Goal: Book appointment/travel/reservation

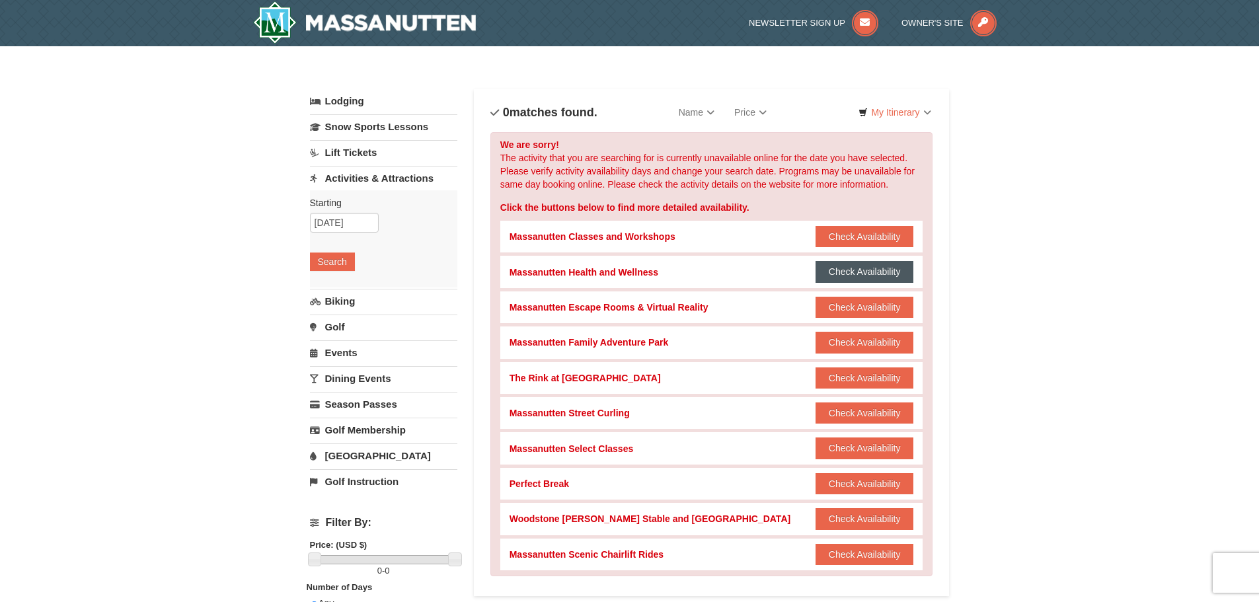
click at [870, 269] on button "Check Availability" at bounding box center [865, 271] width 99 height 21
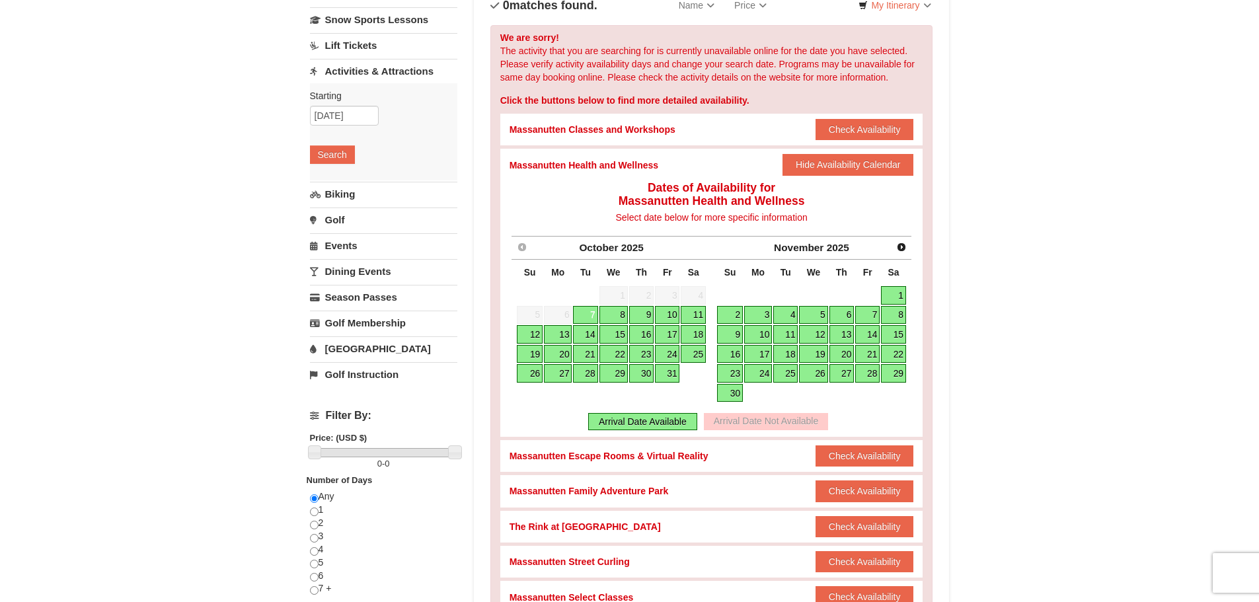
scroll to position [132, 0]
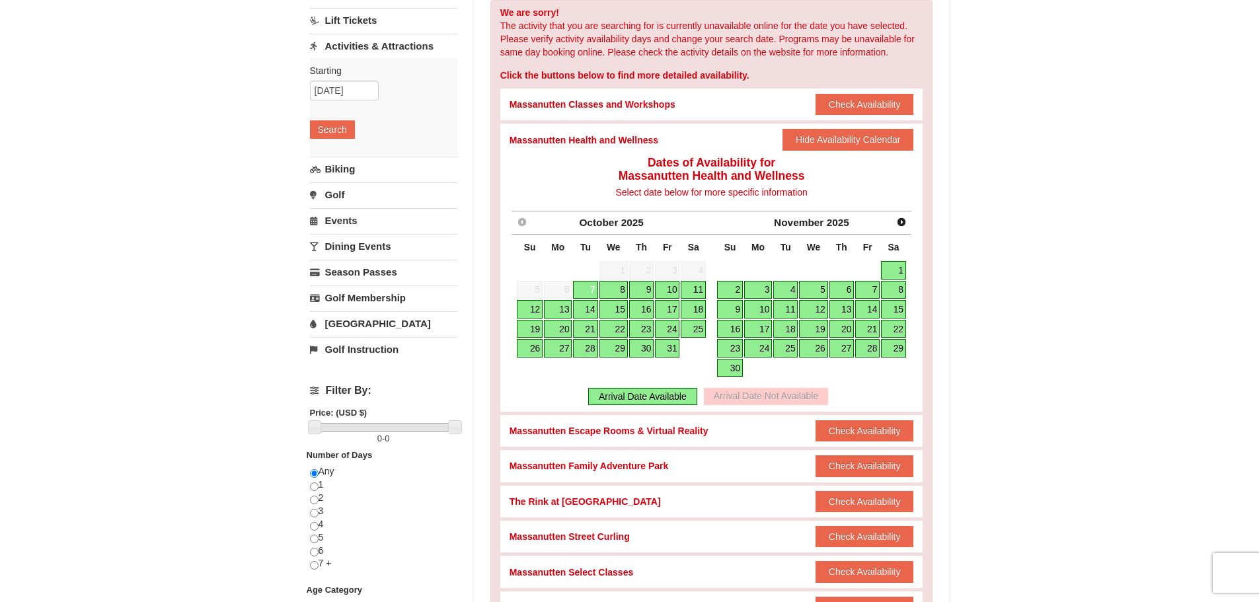
click at [619, 288] on link "8" at bounding box center [614, 290] width 28 height 19
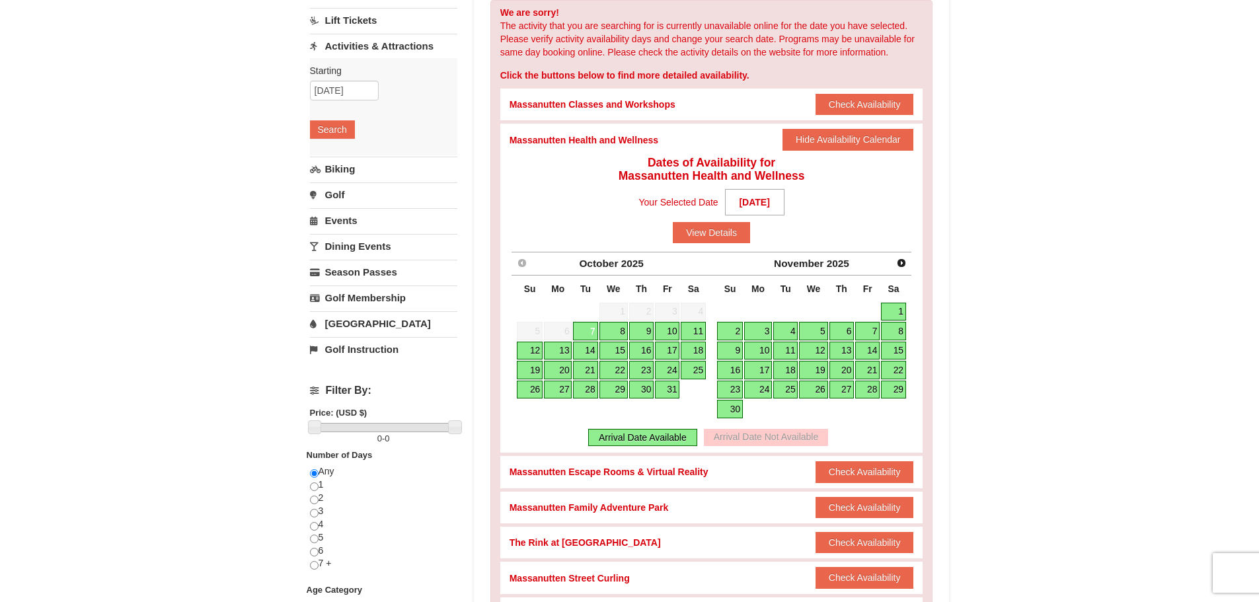
click at [618, 333] on link "8" at bounding box center [614, 331] width 28 height 19
click at [713, 233] on button "View Details" at bounding box center [711, 232] width 77 height 21
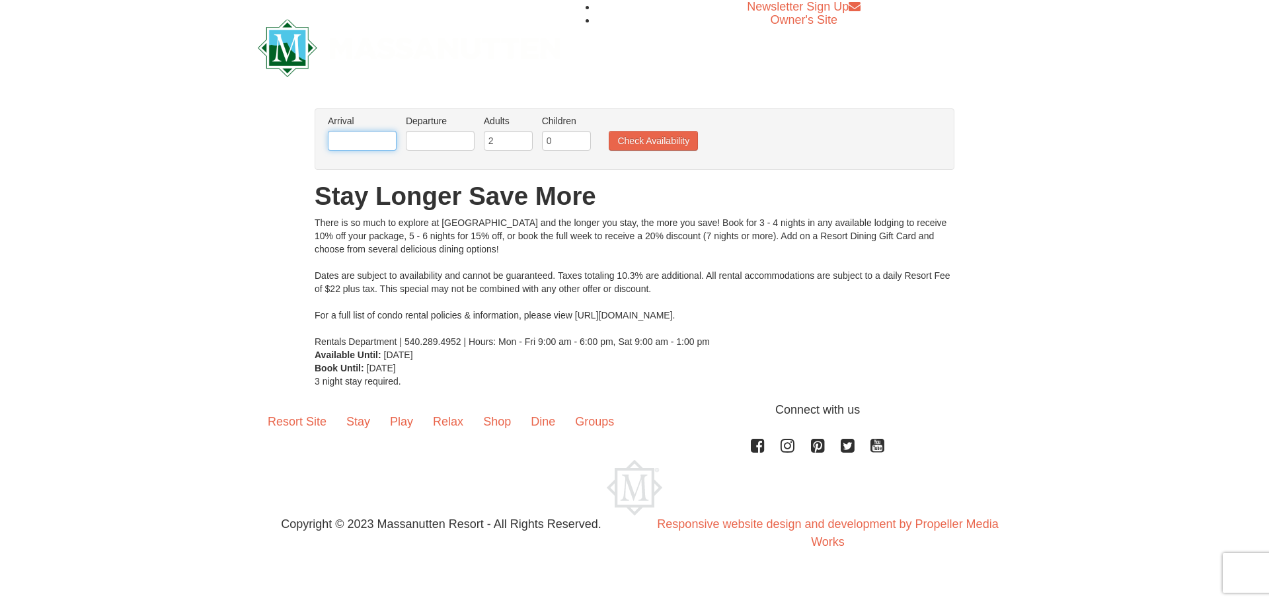
click at [348, 140] on input "text" at bounding box center [362, 141] width 69 height 20
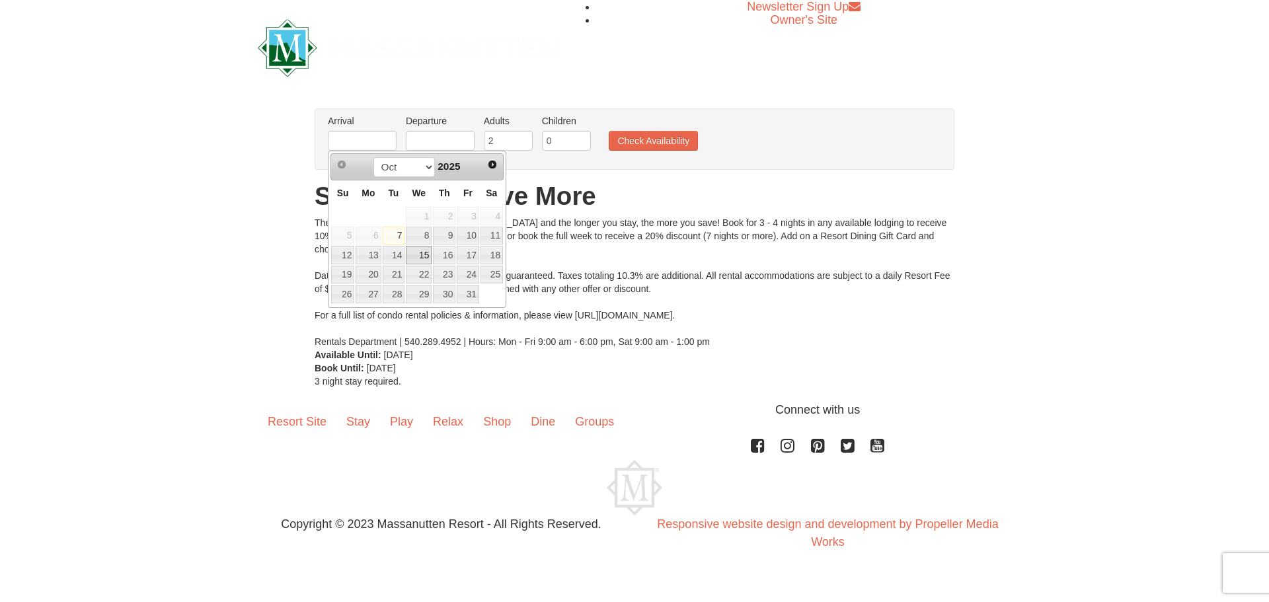
click at [422, 257] on link "15" at bounding box center [419, 255] width 26 height 19
type input "[DATE]"
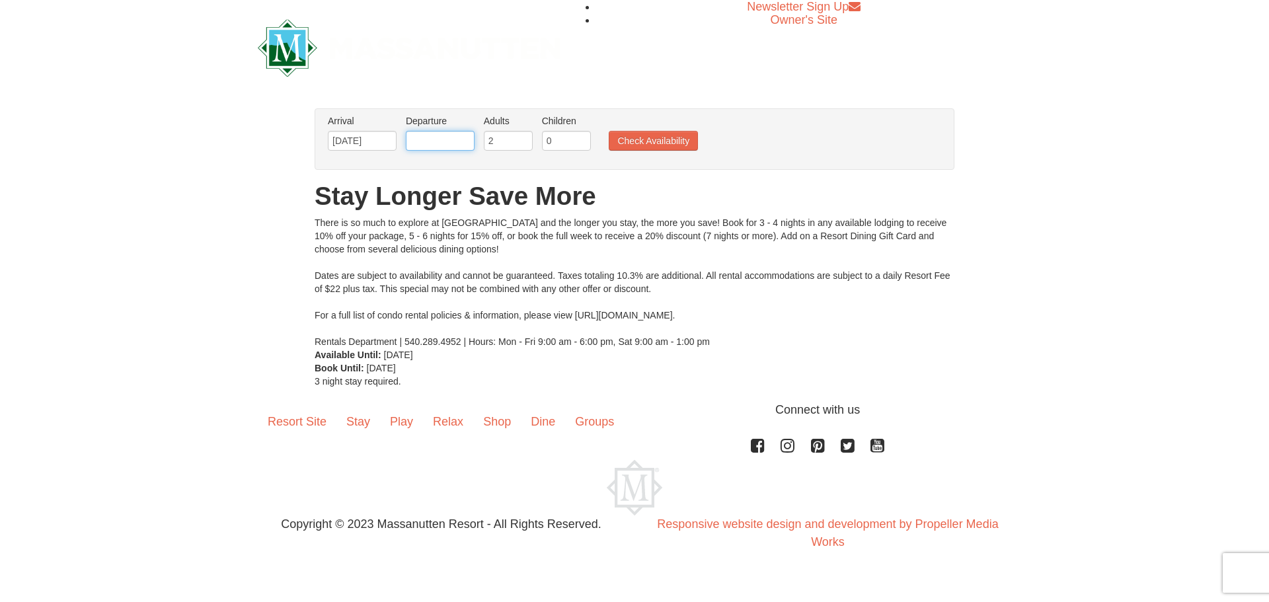
click at [456, 136] on input "text" at bounding box center [440, 141] width 69 height 20
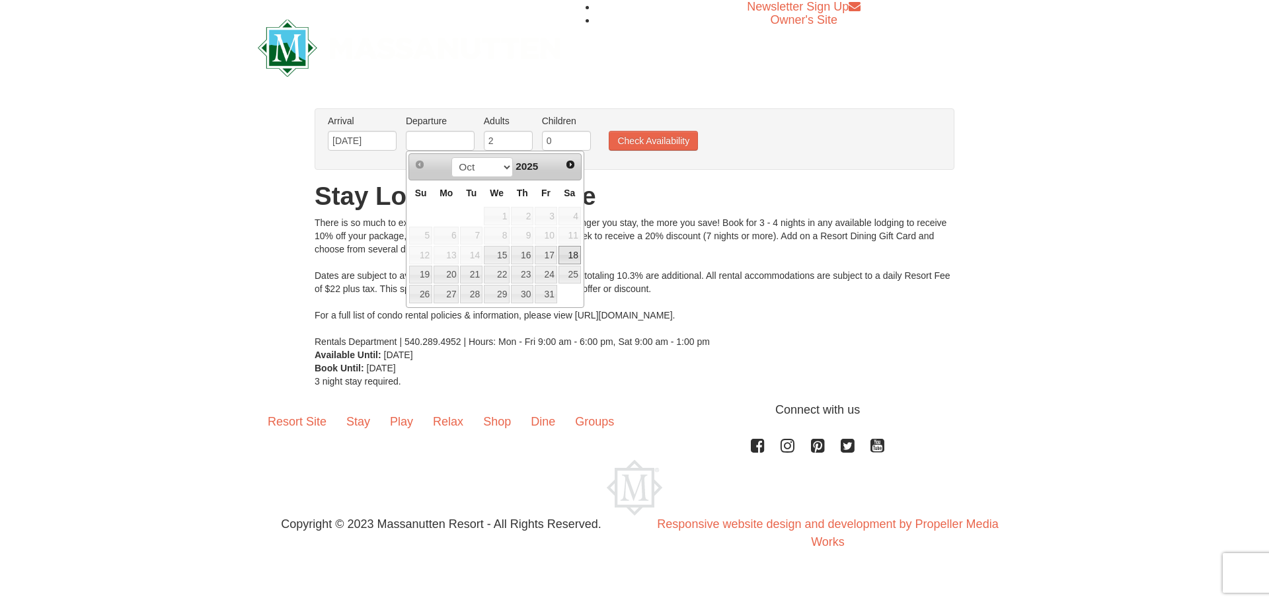
click at [571, 254] on link "18" at bounding box center [570, 255] width 22 height 19
type input "[DATE]"
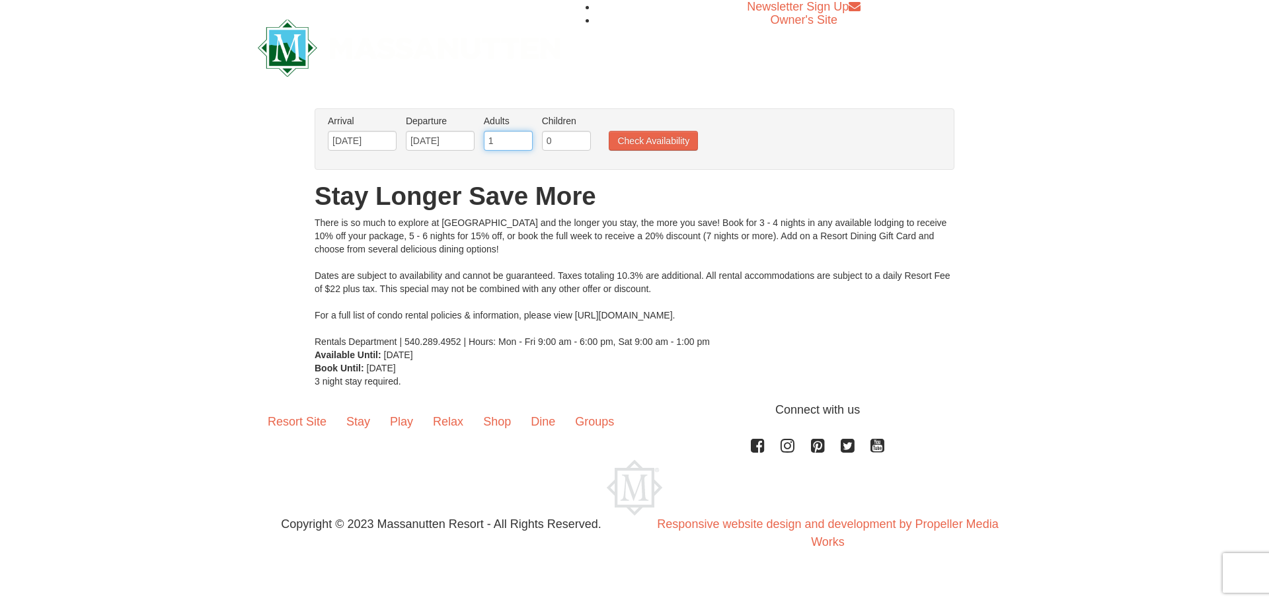
click at [521, 145] on input "1" at bounding box center [508, 141] width 49 height 20
click at [522, 138] on input "2" at bounding box center [508, 141] width 49 height 20
click at [522, 138] on input "3" at bounding box center [508, 141] width 49 height 20
type input "4"
click at [522, 138] on input "4" at bounding box center [508, 141] width 49 height 20
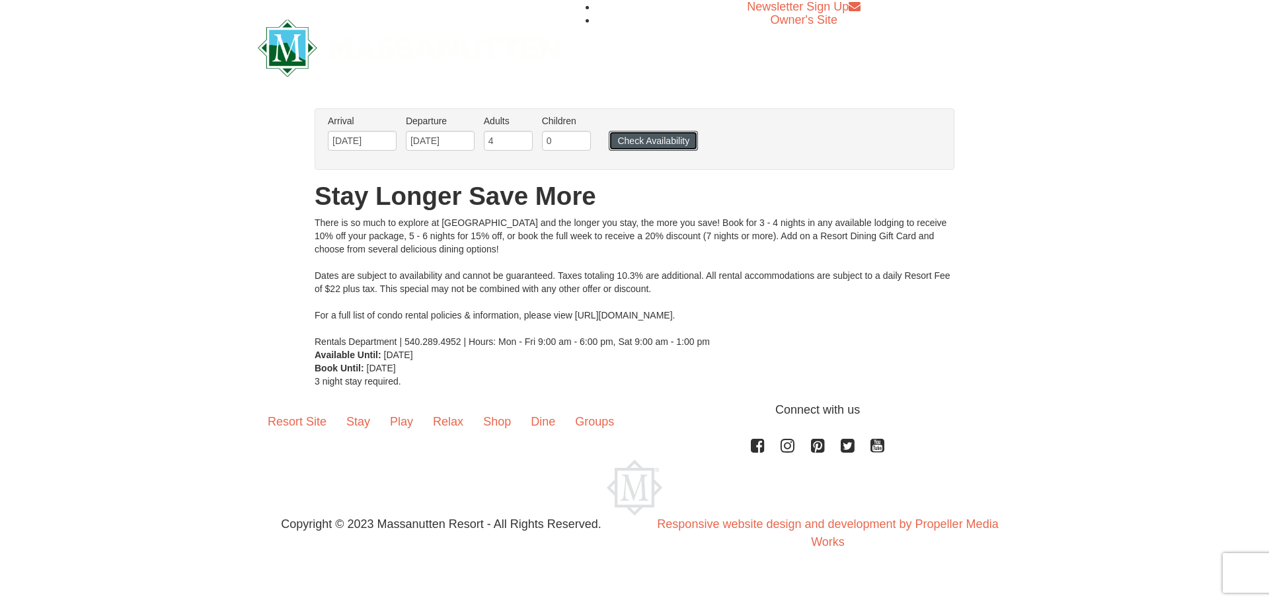
click at [657, 142] on button "Check Availability" at bounding box center [653, 141] width 89 height 20
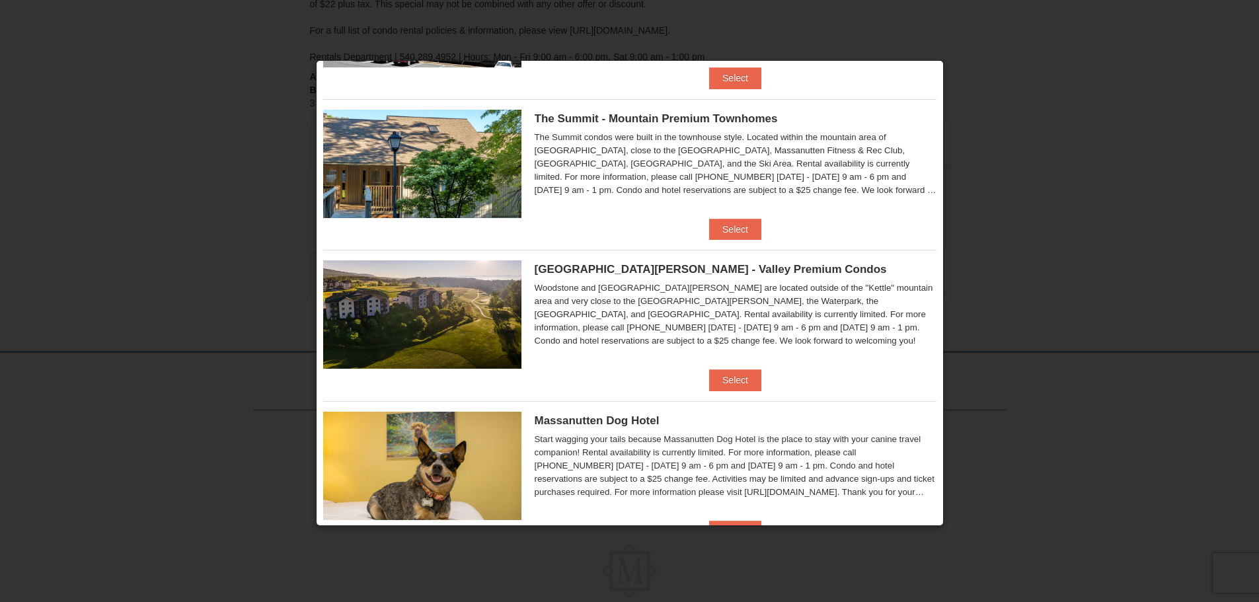
scroll to position [645, 0]
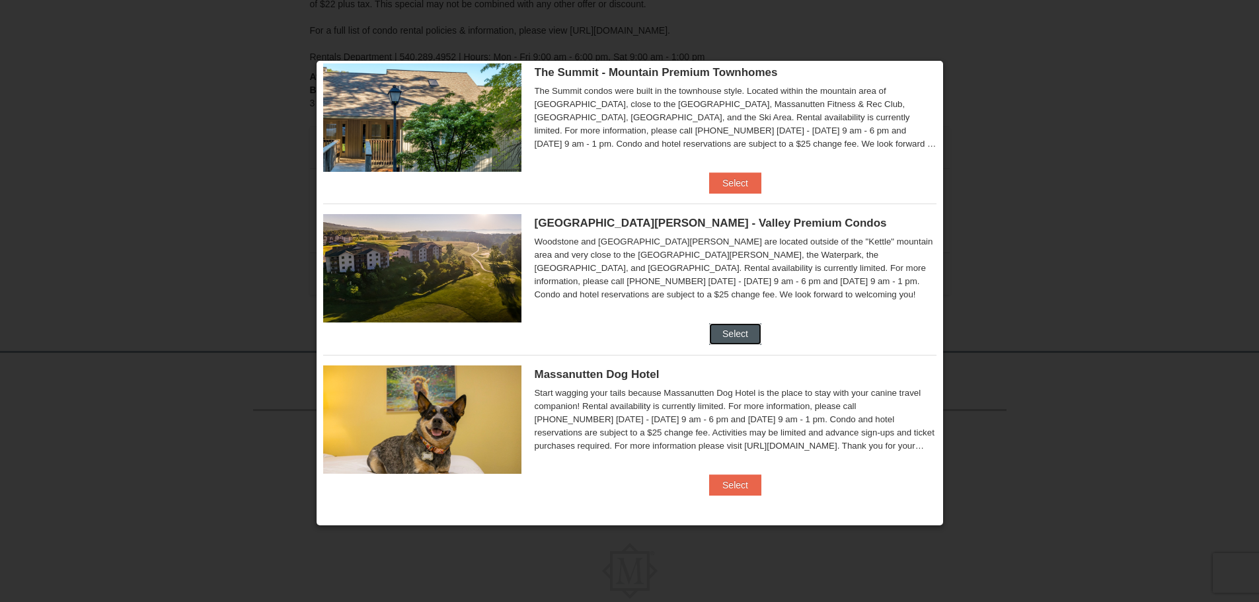
click at [728, 330] on button "Select" at bounding box center [735, 333] width 52 height 21
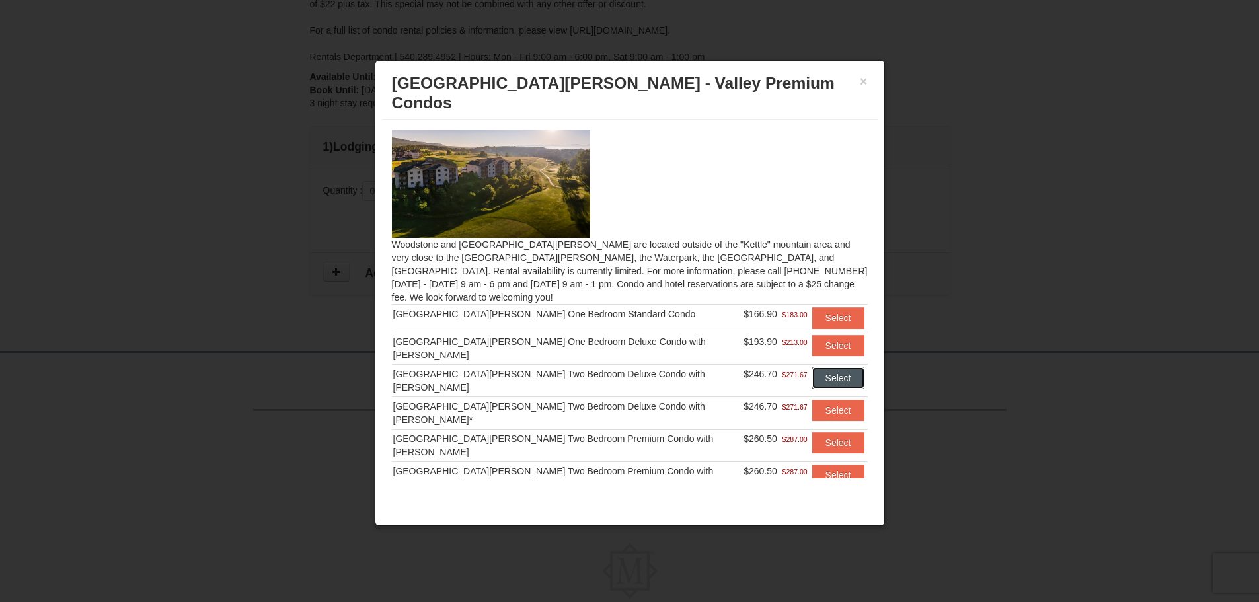
click at [821, 368] on button "Select" at bounding box center [839, 378] width 52 height 21
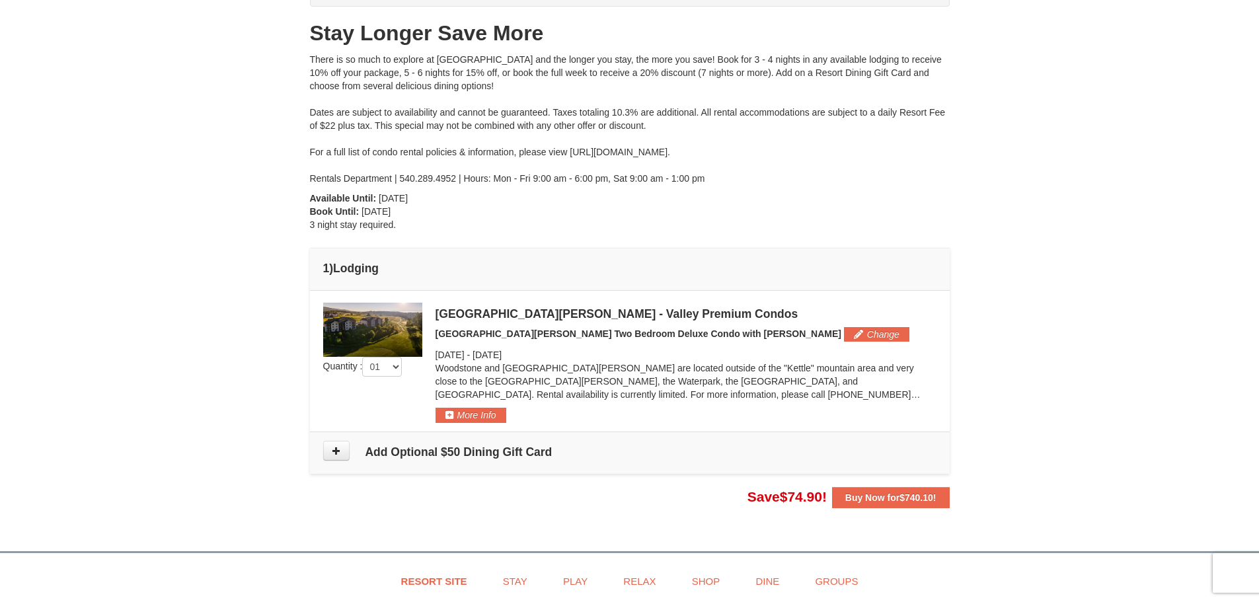
scroll to position [120, 0]
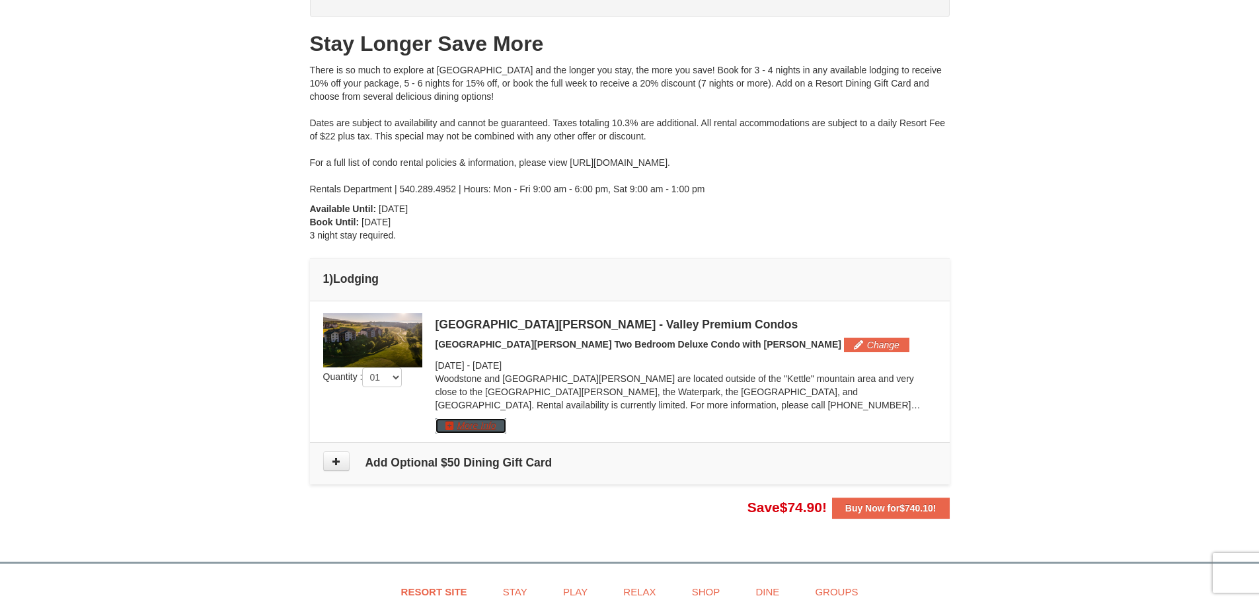
click at [449, 423] on button "More Info" at bounding box center [471, 425] width 71 height 15
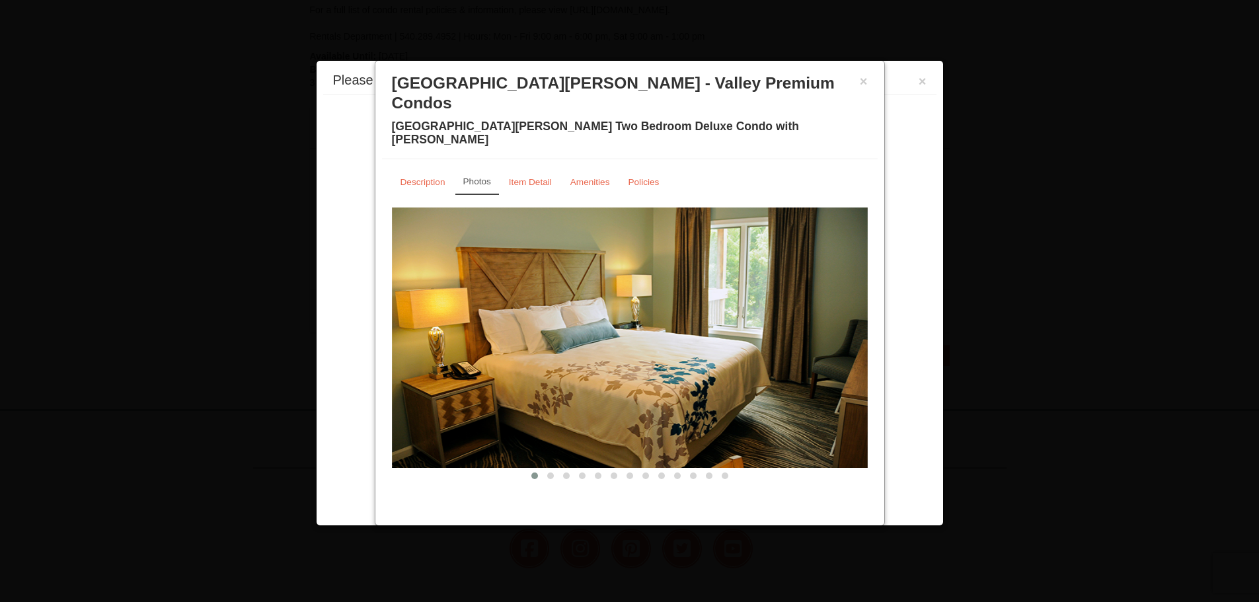
scroll to position [397, 0]
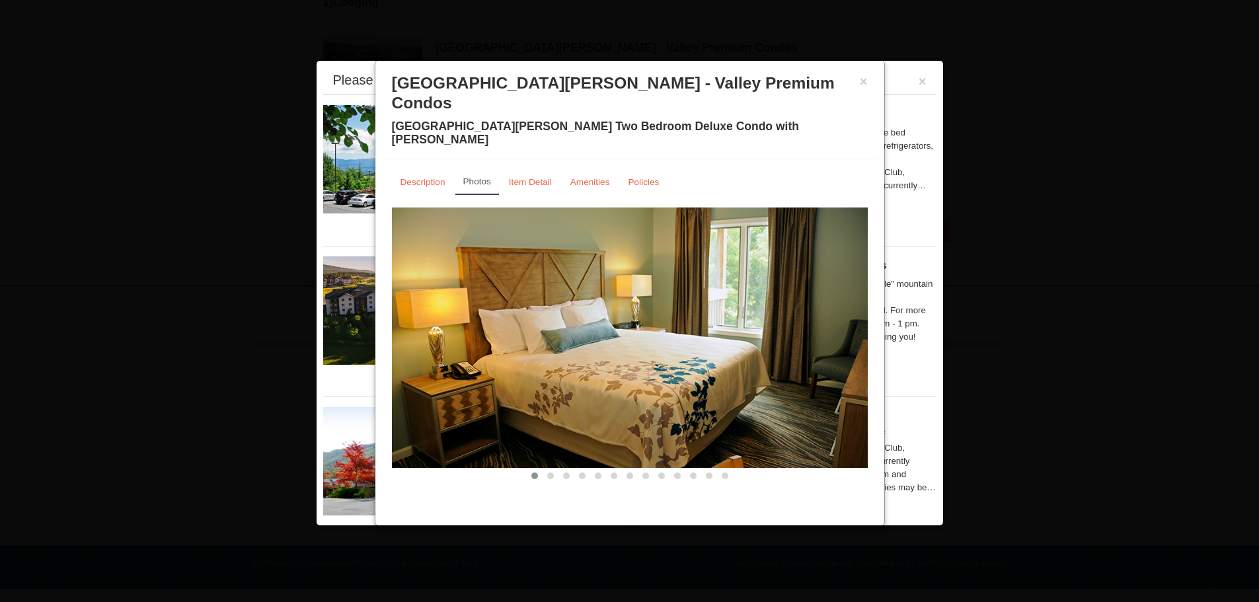
click at [854, 296] on img at bounding box center [630, 338] width 476 height 260
click at [848, 301] on img at bounding box center [630, 338] width 476 height 260
click at [535, 177] on small "Item Detail" at bounding box center [530, 182] width 43 height 10
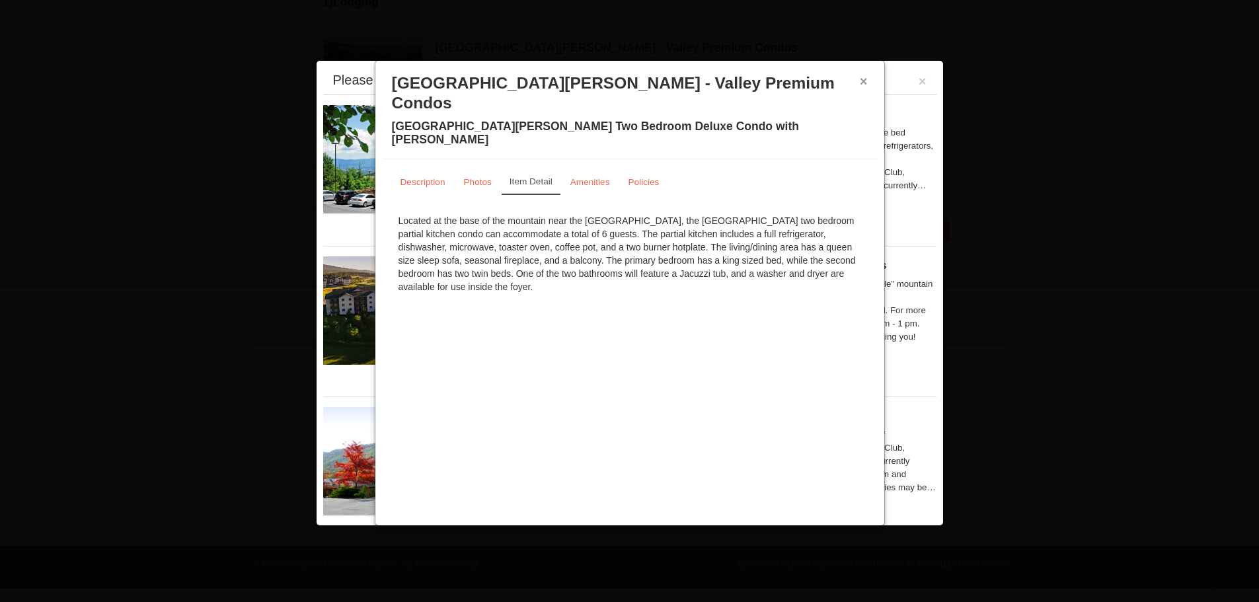
click at [861, 82] on button "×" at bounding box center [864, 81] width 8 height 13
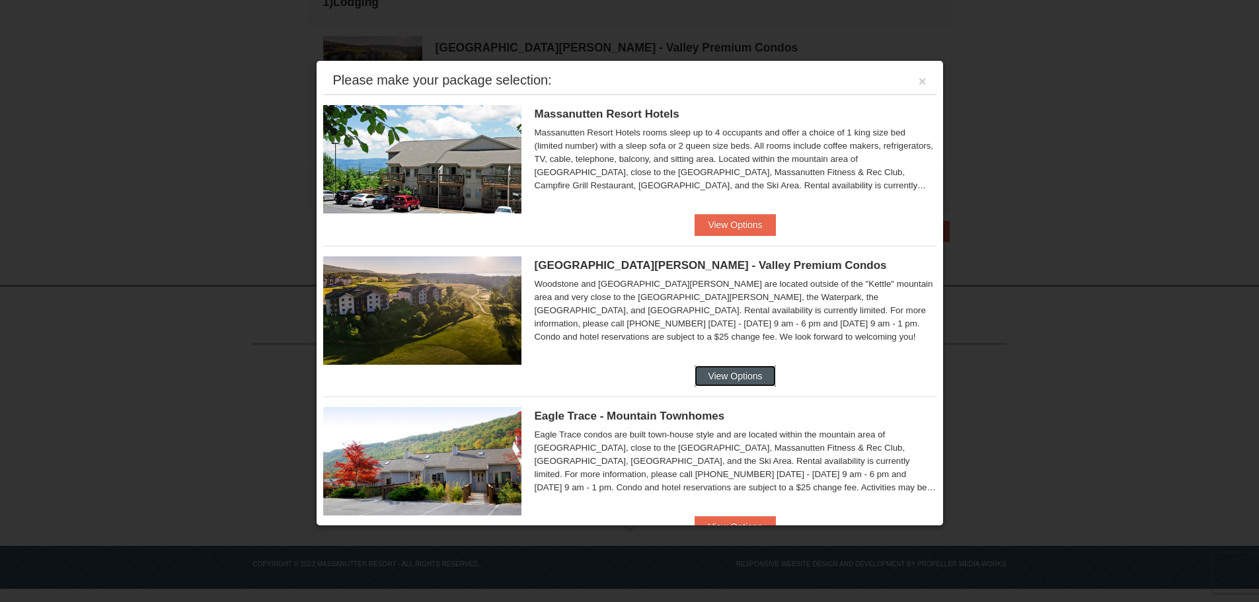
click at [731, 378] on button "View Options" at bounding box center [735, 376] width 81 height 21
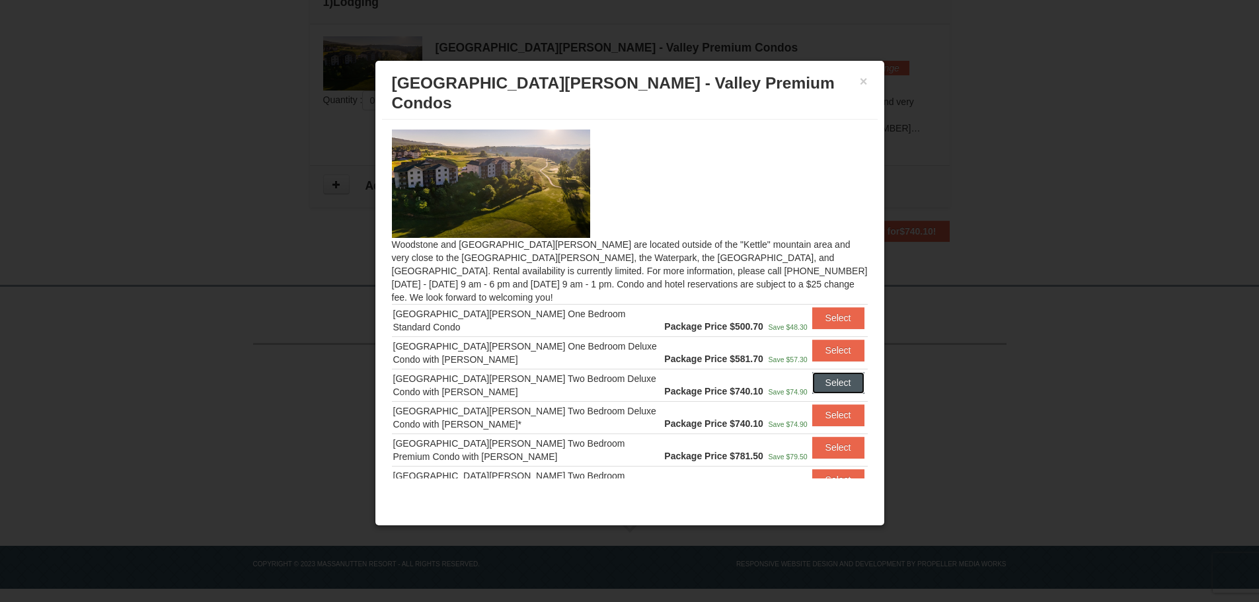
click at [824, 372] on button "Select" at bounding box center [839, 382] width 52 height 21
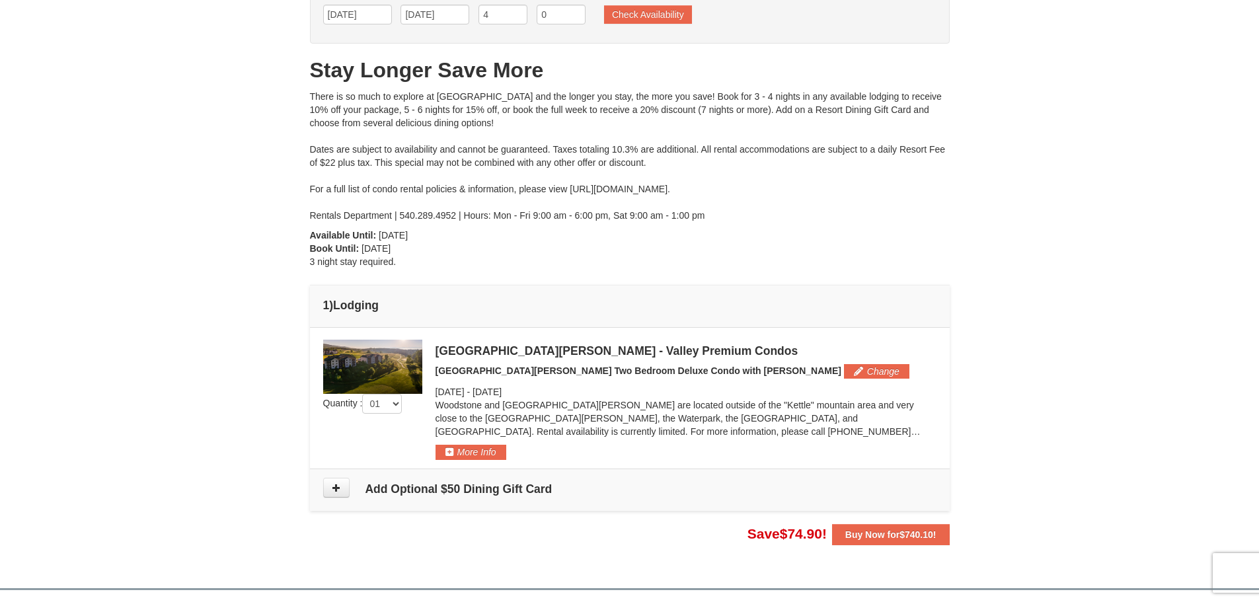
scroll to position [67, 0]
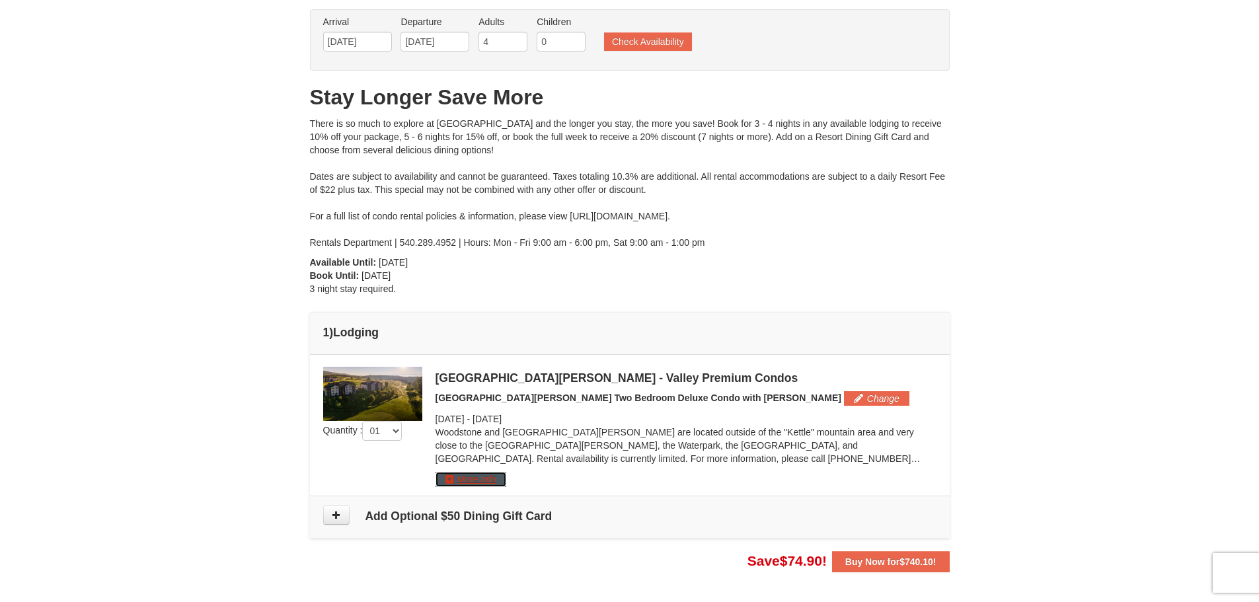
click at [473, 480] on button "More Info" at bounding box center [471, 479] width 71 height 15
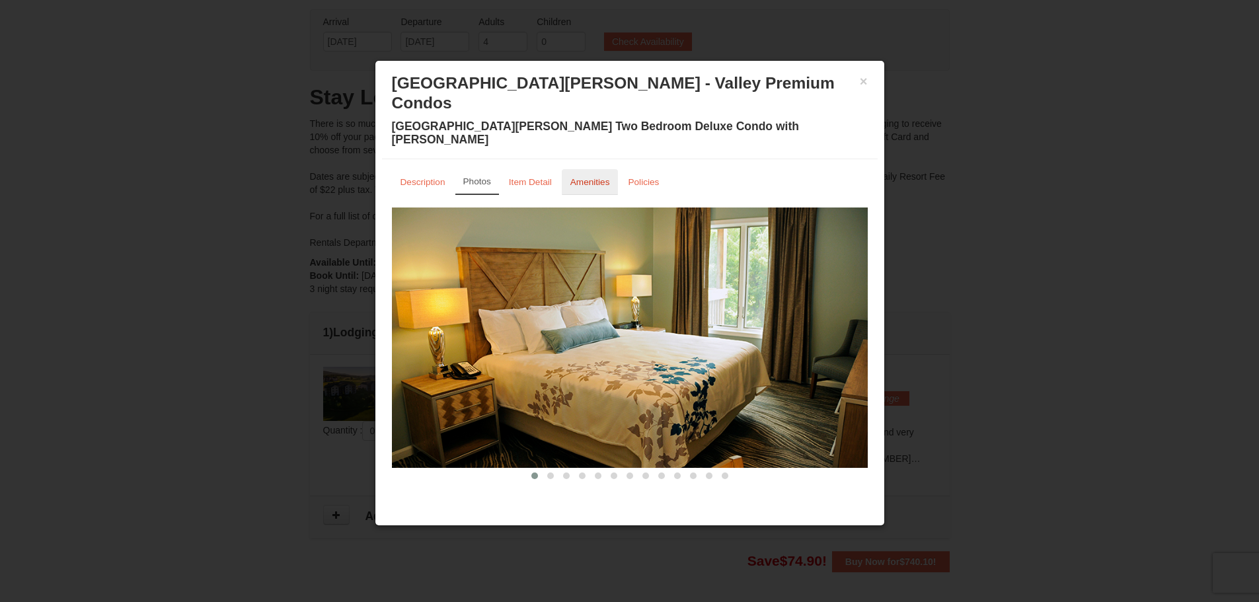
click at [593, 177] on small "Amenities" at bounding box center [591, 182] width 40 height 10
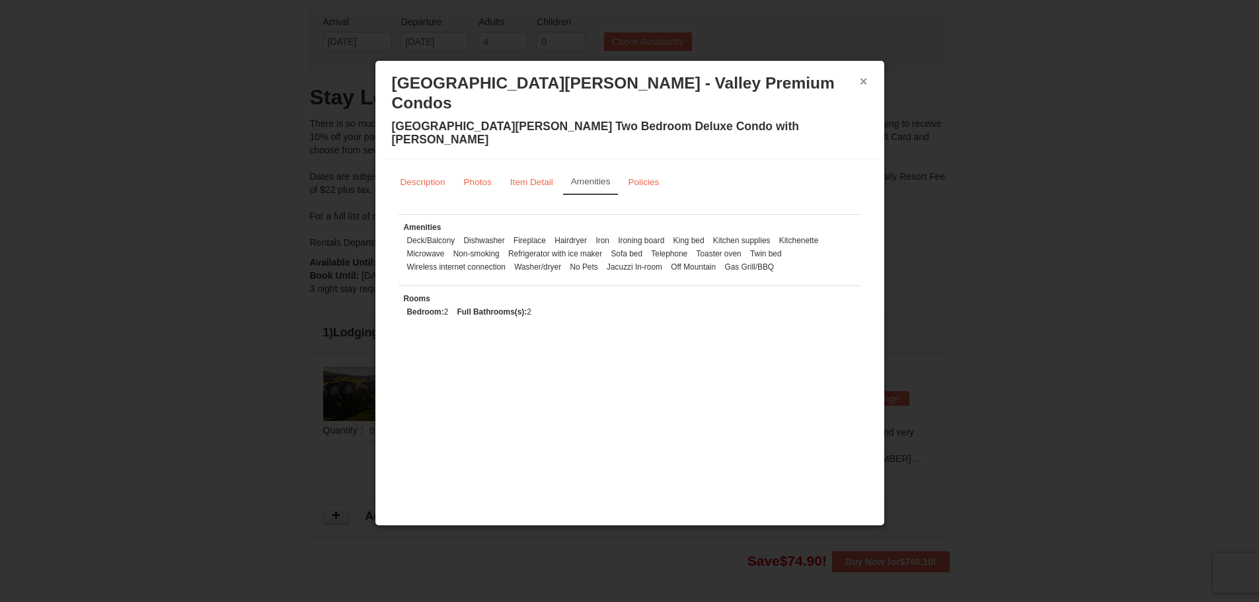
click at [861, 84] on button "×" at bounding box center [864, 81] width 8 height 13
